Goal: Information Seeking & Learning: Learn about a topic

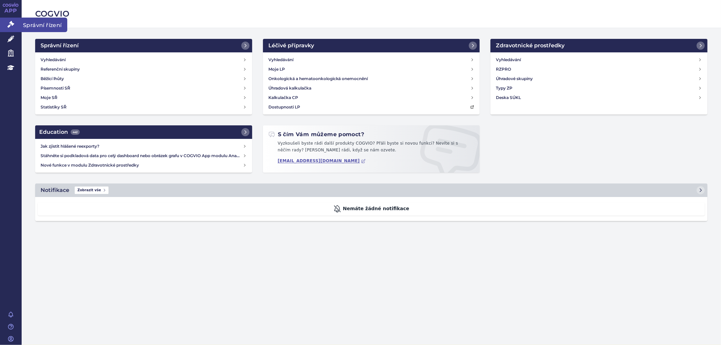
click at [11, 28] on icon at bounding box center [10, 24] width 7 height 7
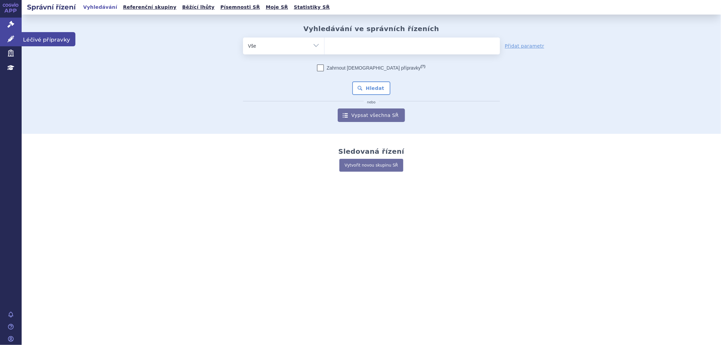
click at [12, 37] on icon at bounding box center [10, 38] width 7 height 7
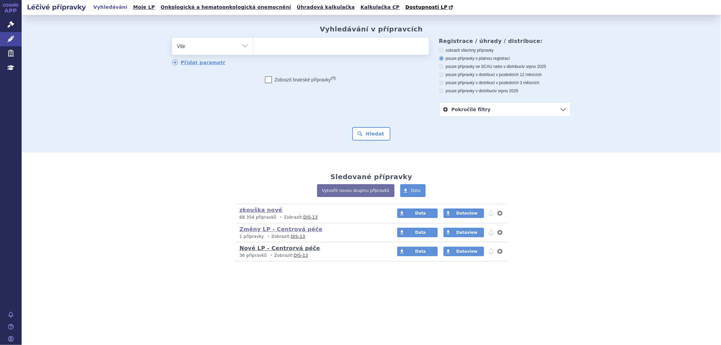
click at [266, 247] on link "Nové LP - Centrorvá péče" at bounding box center [279, 248] width 80 height 6
click at [278, 230] on link "Změny LP - Centrová péče" at bounding box center [280, 229] width 83 height 6
